Goal: Find specific page/section: Find specific page/section

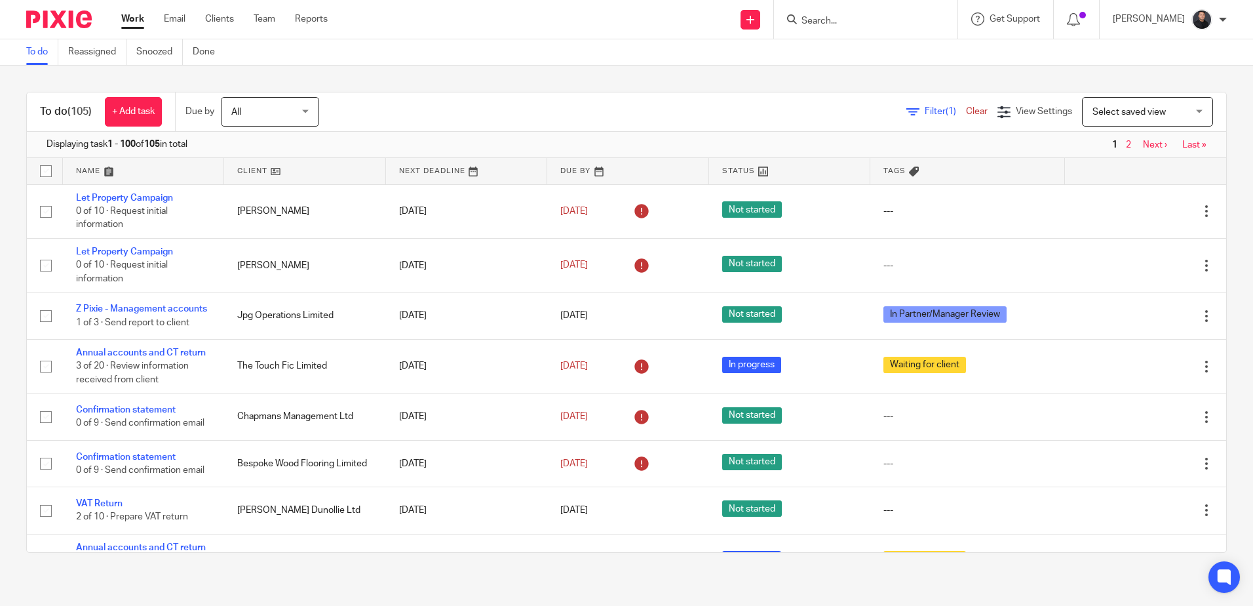
click at [828, 22] on input "Search" at bounding box center [859, 22] width 118 height 12
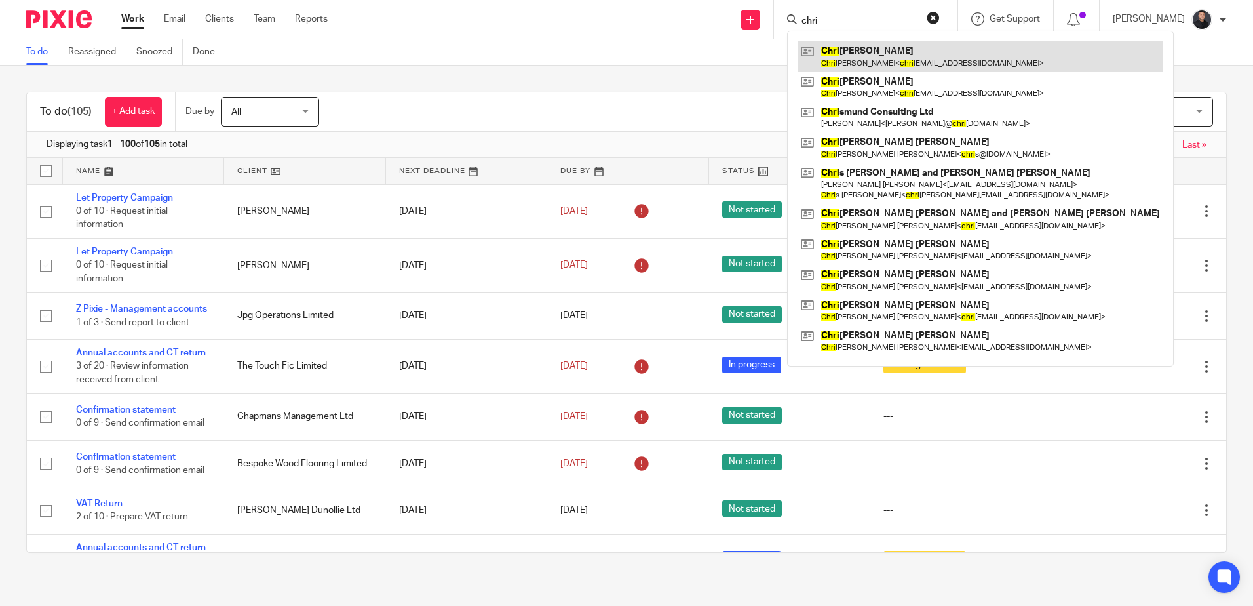
type input "chri"
click at [869, 59] on link at bounding box center [981, 56] width 366 height 30
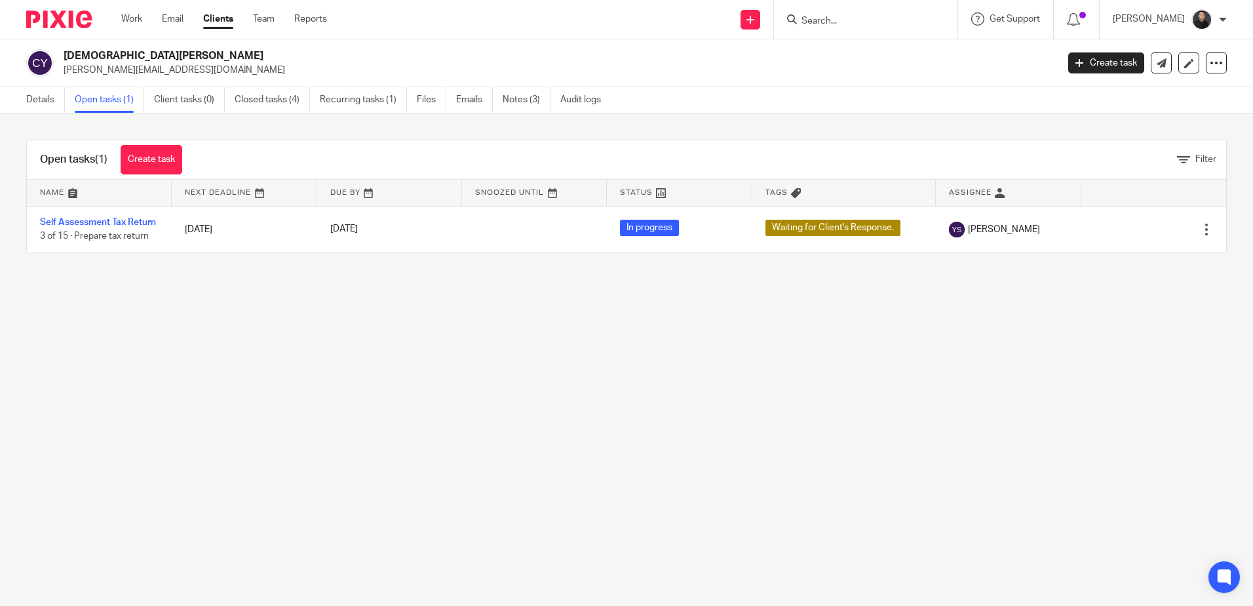
click at [884, 27] on input "Search" at bounding box center [859, 22] width 118 height 12
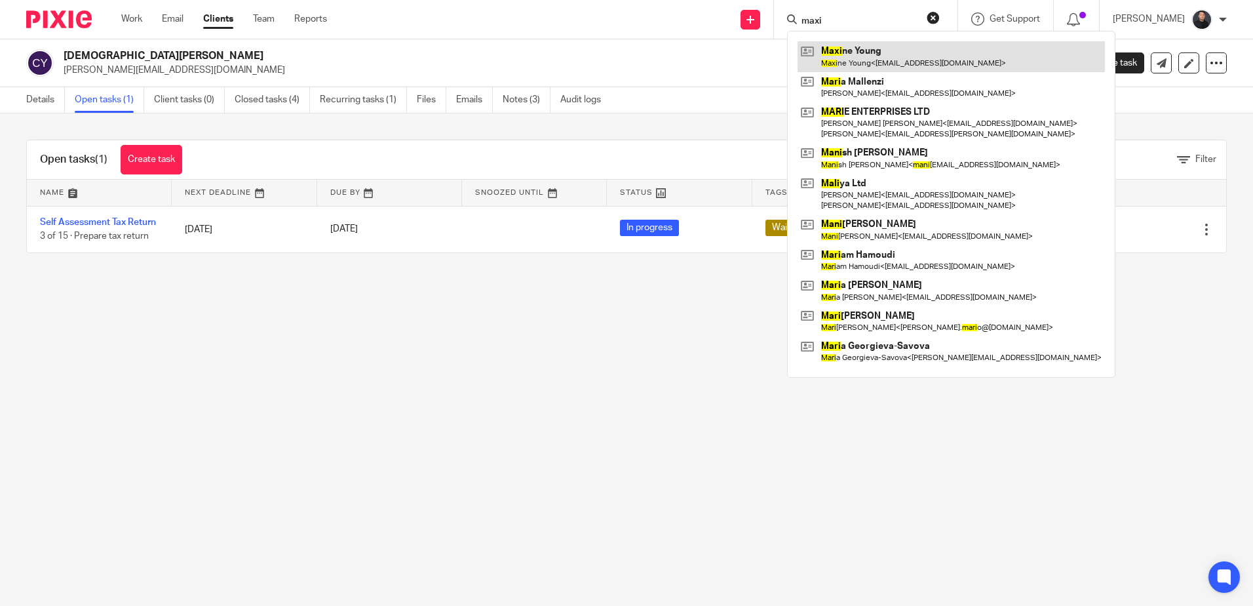
type input "maxi"
click at [854, 51] on link at bounding box center [951, 56] width 307 height 30
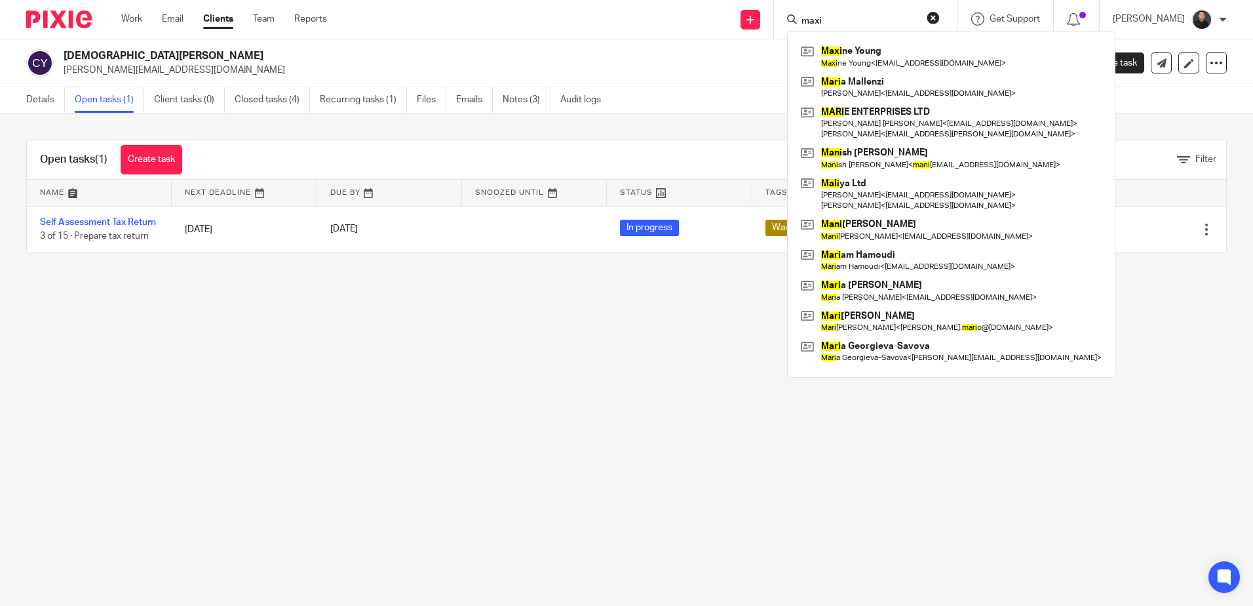
click at [113, 55] on h2 "Christian Young" at bounding box center [458, 56] width 788 height 14
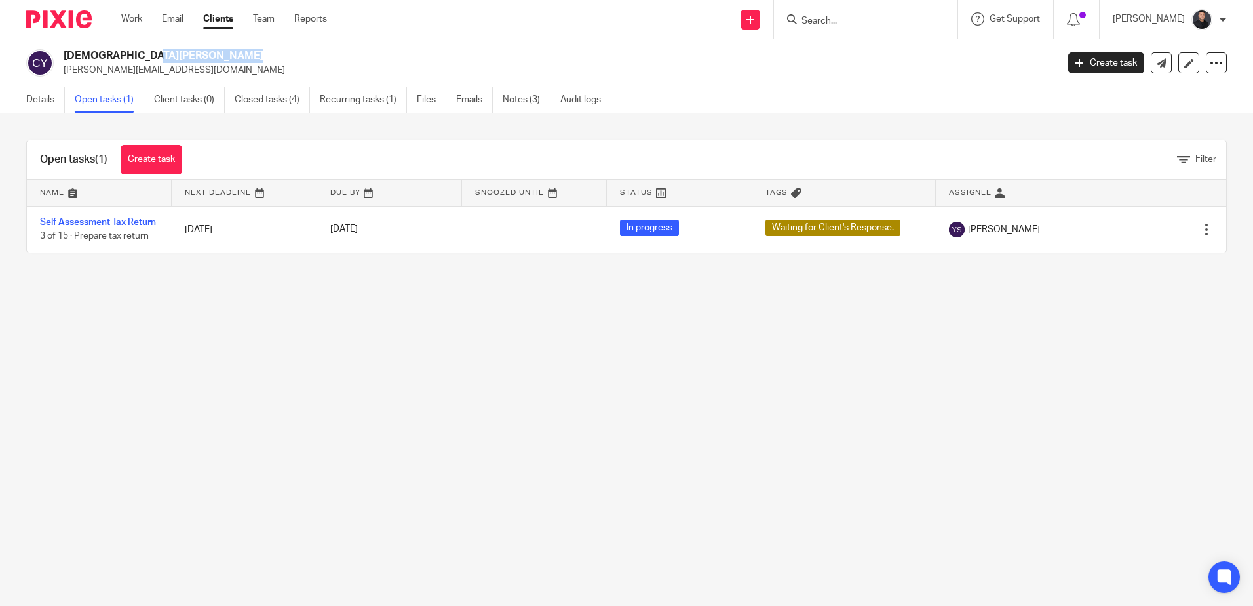
copy div "Christian Young"
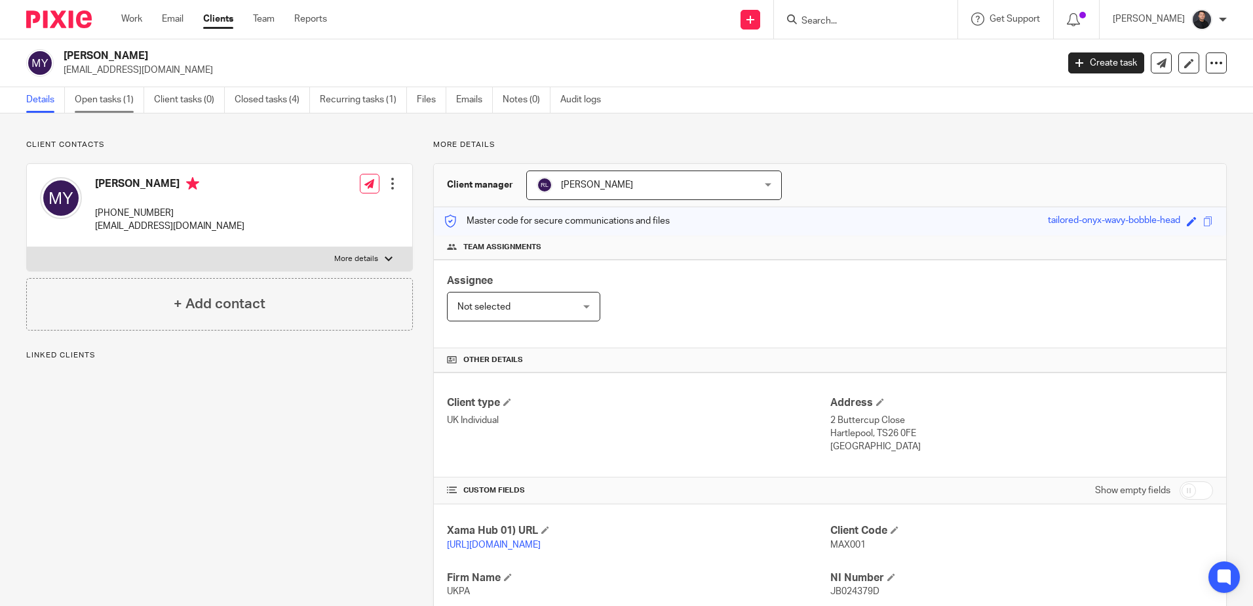
click at [111, 94] on link "Open tasks (1)" at bounding box center [109, 100] width 69 height 26
